Goal: Information Seeking & Learning: Understand process/instructions

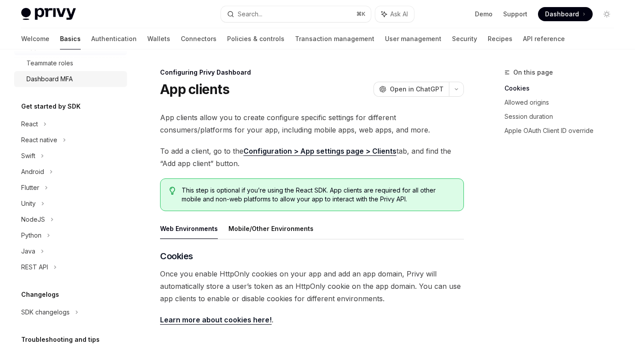
scroll to position [152, 0]
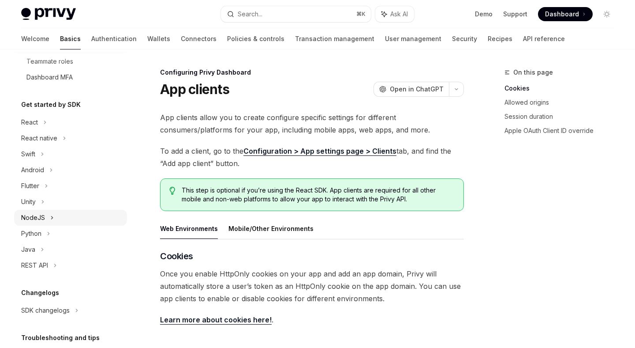
click at [63, 222] on div "NodeJS" at bounding box center [70, 218] width 113 height 16
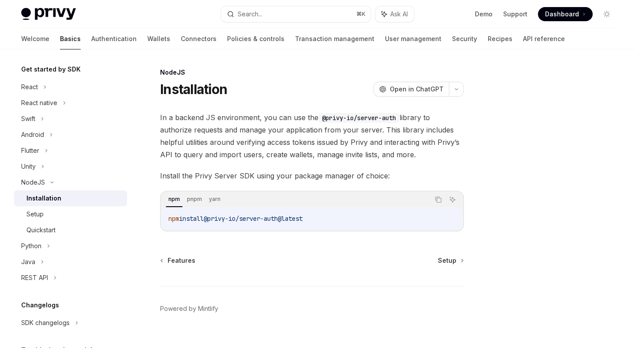
scroll to position [15, 0]
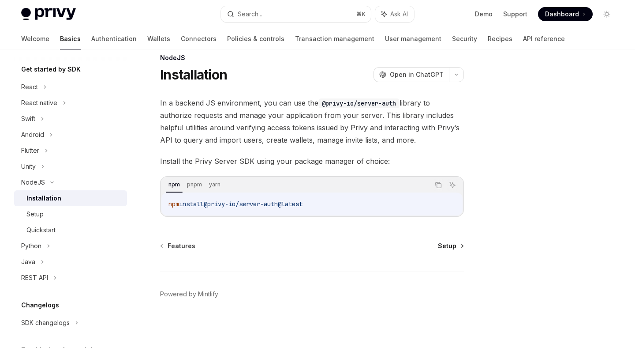
click at [441, 246] on span "Setup" at bounding box center [447, 245] width 19 height 9
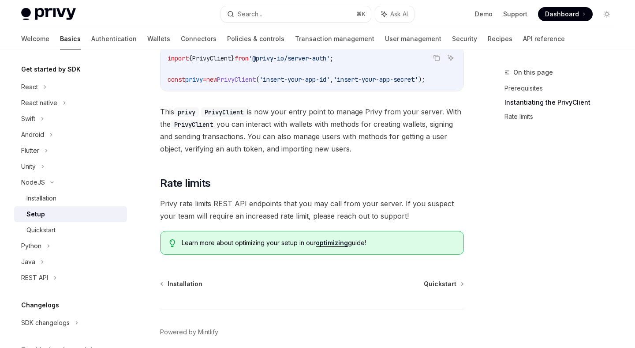
scroll to position [212, 0]
click at [442, 283] on span "Quickstart" at bounding box center [440, 282] width 33 height 9
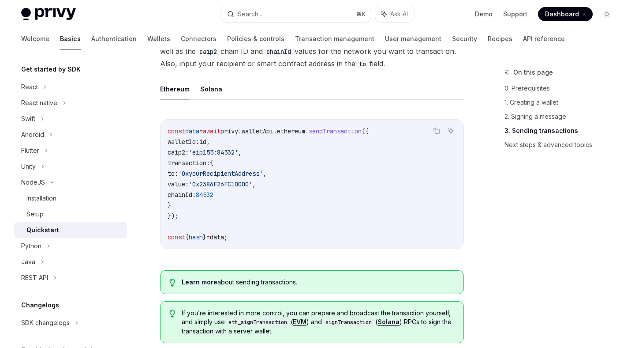
scroll to position [708, 0]
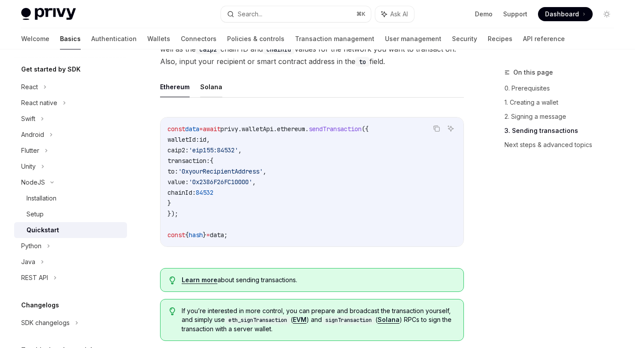
click at [205, 89] on button "Solana" at bounding box center [211, 86] width 22 height 21
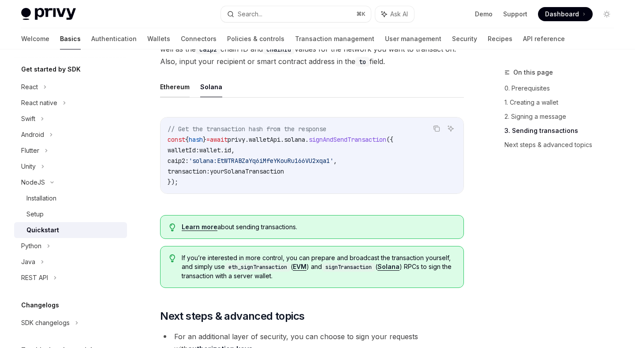
click at [180, 92] on button "Ethereum" at bounding box center [175, 86] width 30 height 21
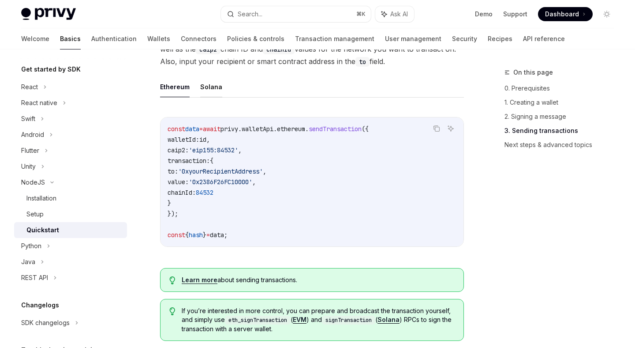
click at [214, 93] on button "Solana" at bounding box center [211, 86] width 22 height 21
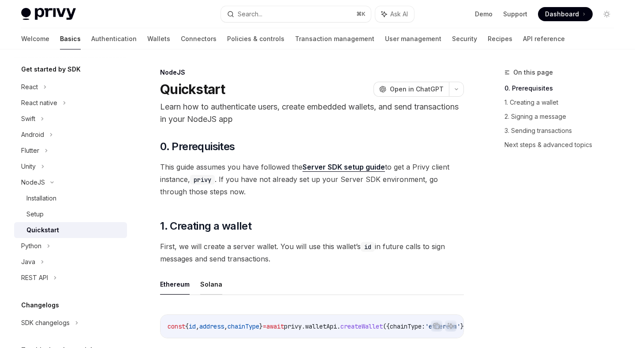
click at [212, 281] on button "Solana" at bounding box center [211, 283] width 22 height 21
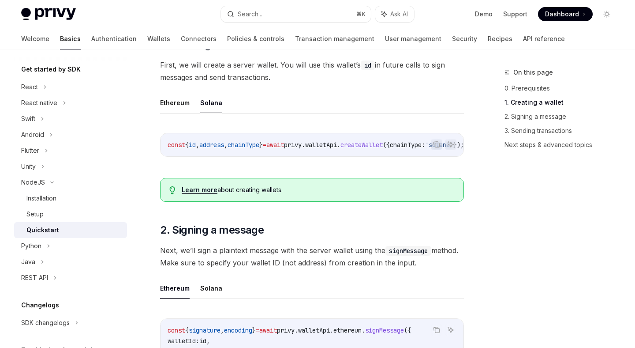
scroll to position [186, 0]
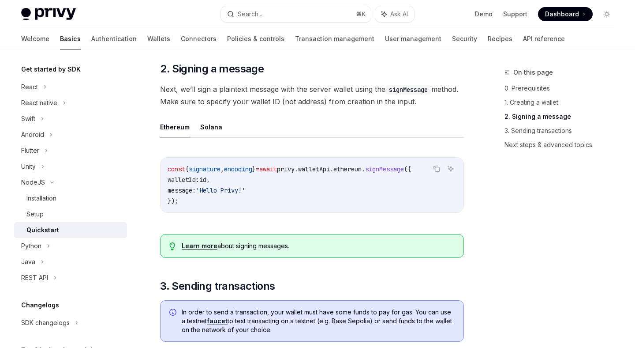
scroll to position [341, 0]
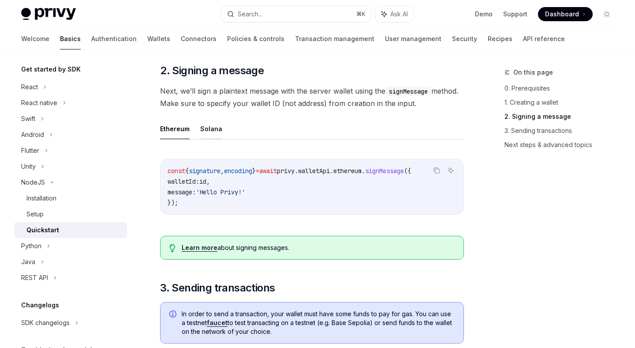
click at [207, 132] on button "Solana" at bounding box center [211, 128] width 22 height 21
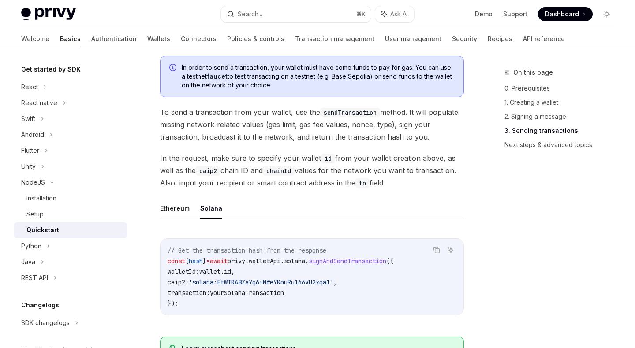
scroll to position [604, 0]
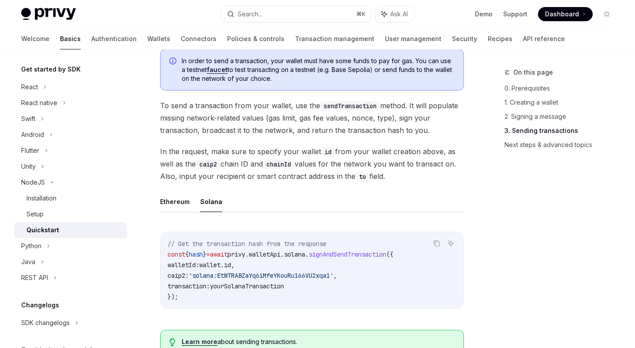
click at [213, 207] on button "Solana" at bounding box center [211, 201] width 22 height 21
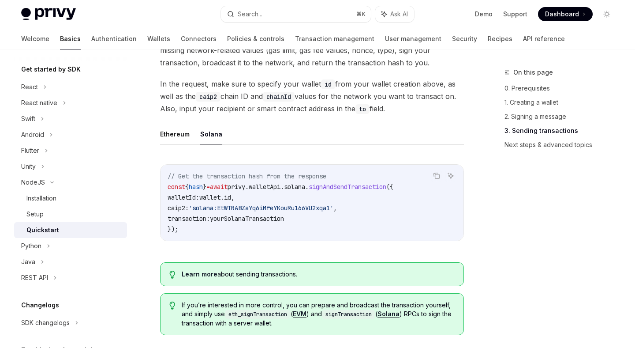
scroll to position [672, 0]
click at [172, 137] on button "Ethereum" at bounding box center [175, 133] width 30 height 21
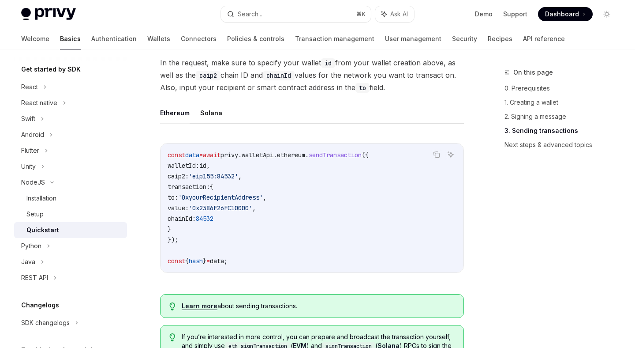
scroll to position [693, 0]
click at [516, 120] on link "2. Signing a message" at bounding box center [563, 116] width 116 height 14
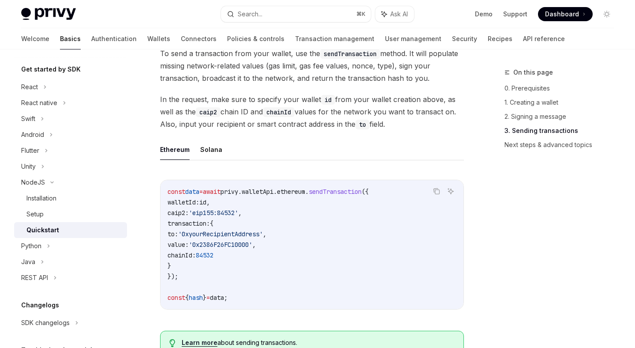
scroll to position [657, 0]
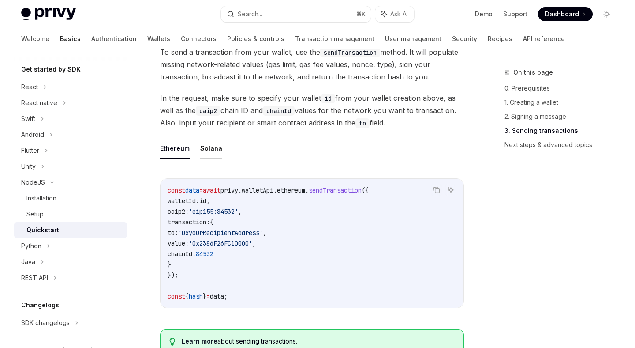
click at [214, 156] on button "Solana" at bounding box center [211, 148] width 22 height 21
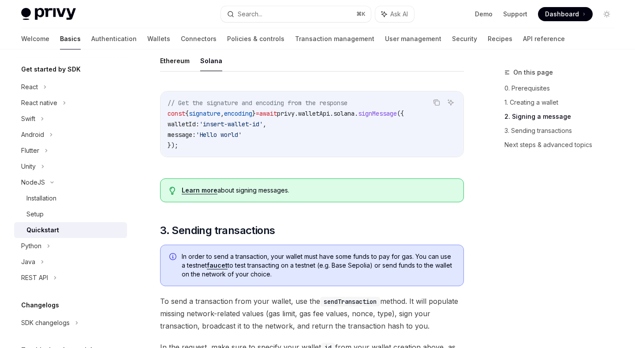
scroll to position [366, 0]
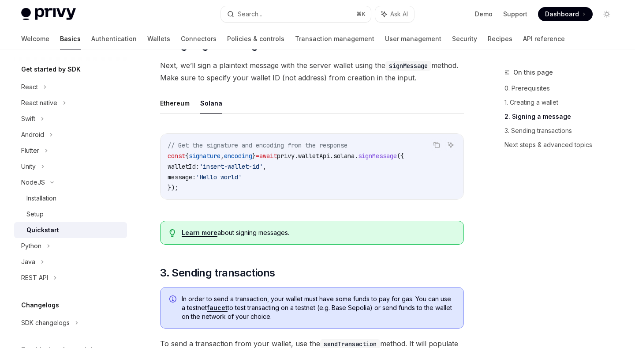
click at [207, 107] on button "Solana" at bounding box center [211, 103] width 22 height 21
click at [247, 160] on span "encoding" at bounding box center [238, 156] width 28 height 8
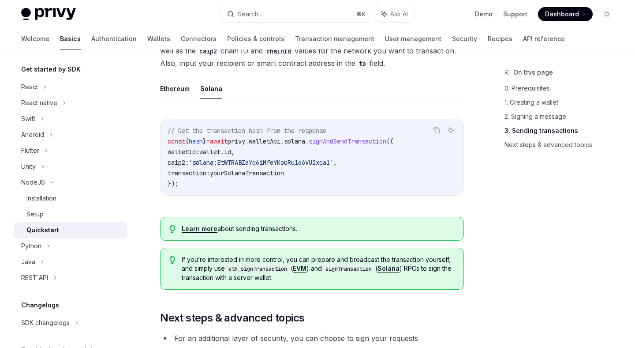
scroll to position [716, 0]
click at [488, 35] on link "Recipes" at bounding box center [500, 38] width 25 height 21
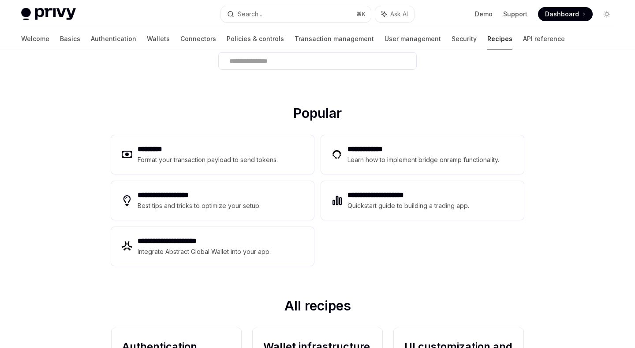
scroll to position [72, 0]
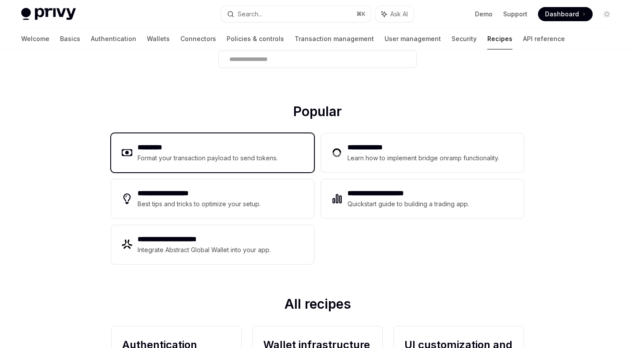
click at [184, 154] on div "Format your transaction payload to send tokens." at bounding box center [208, 158] width 141 height 11
type textarea "*"
